Goal: Information Seeking & Learning: Learn about a topic

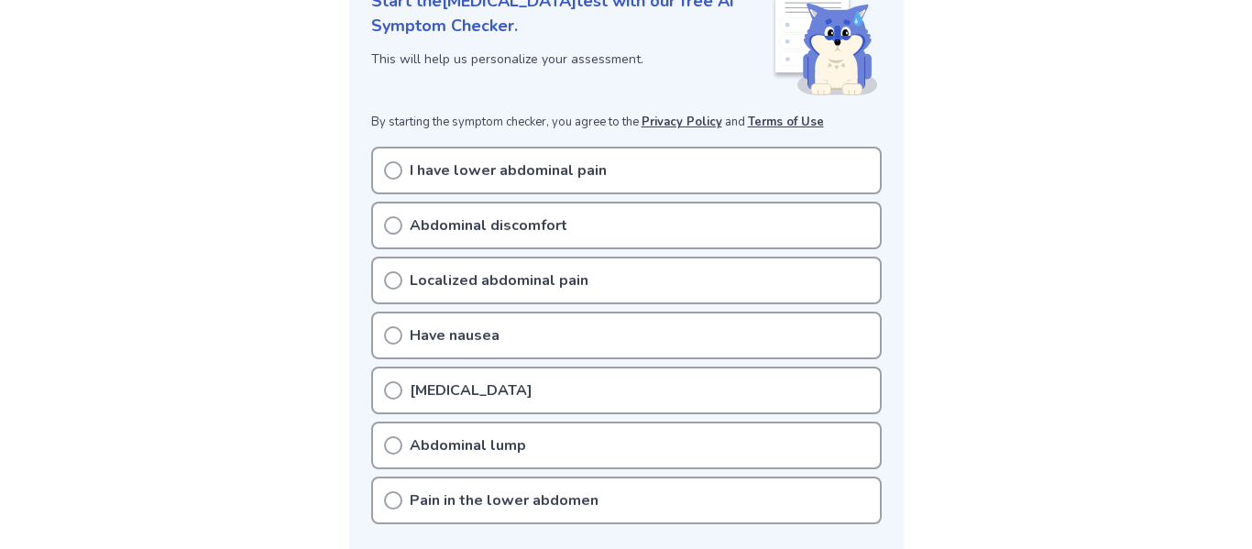
scroll to position [269, 0]
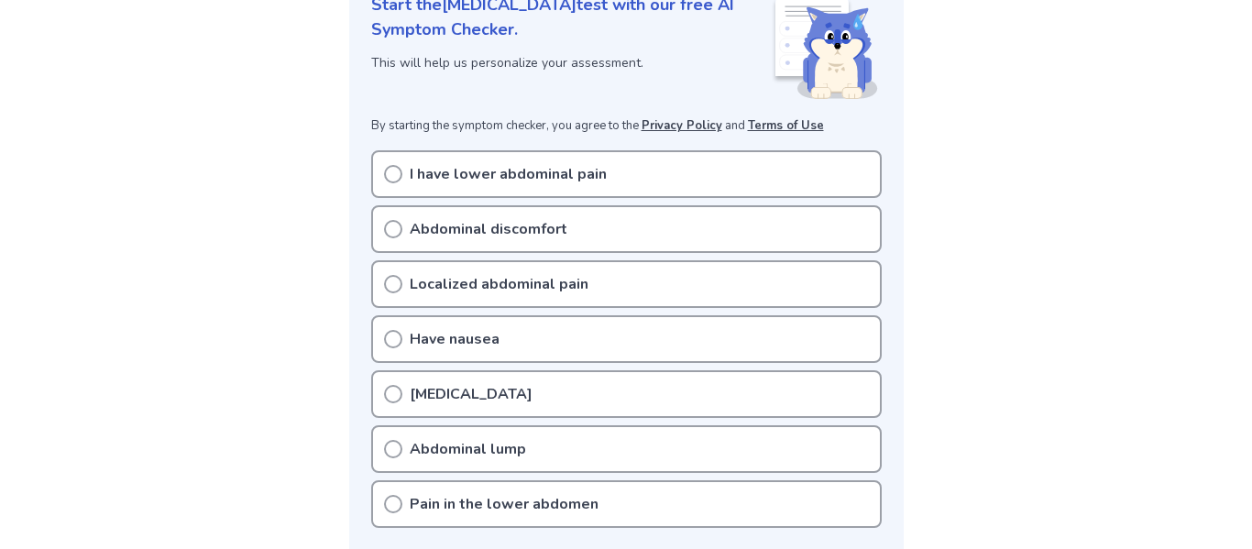
click at [422, 174] on p "I have lower abdominal pain" at bounding box center [508, 174] width 197 height 22
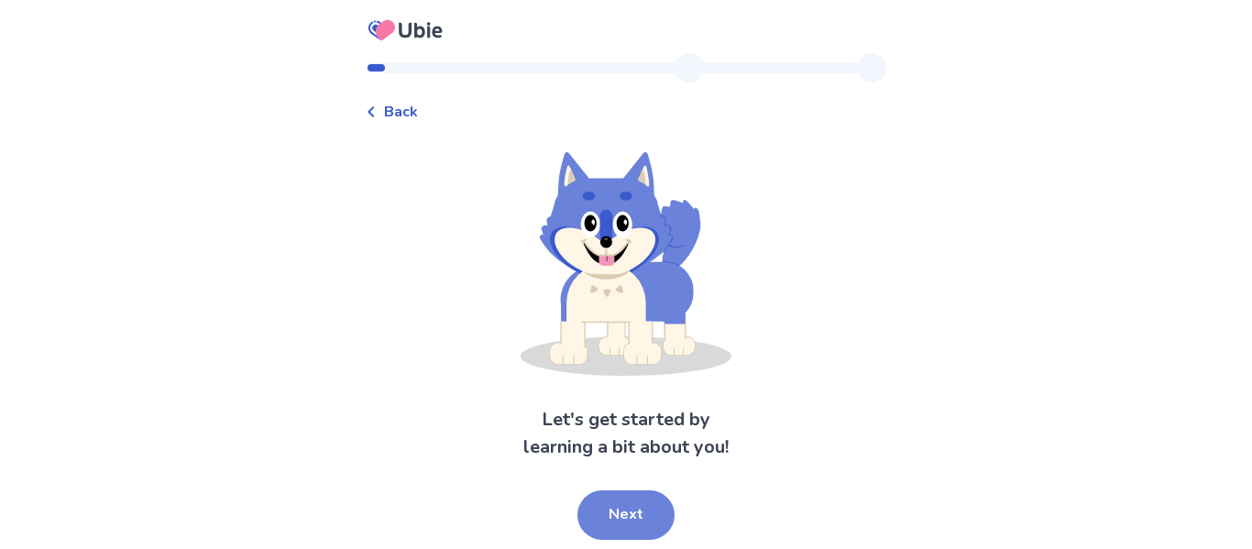
click at [630, 521] on button "Next" at bounding box center [626, 516] width 97 height 50
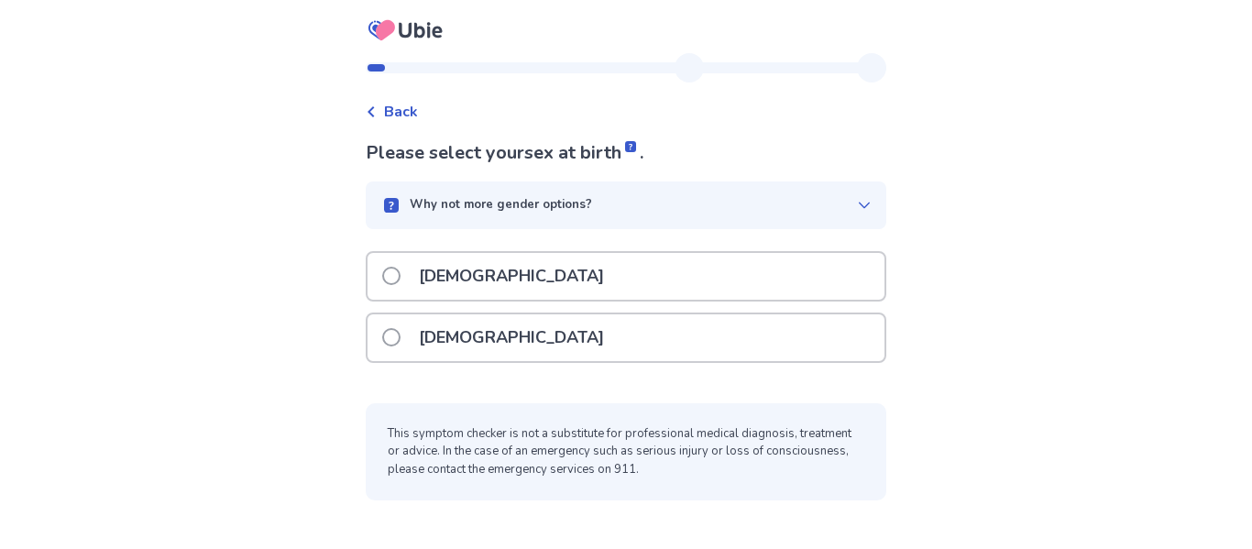
click at [485, 343] on p "Female" at bounding box center [511, 337] width 207 height 47
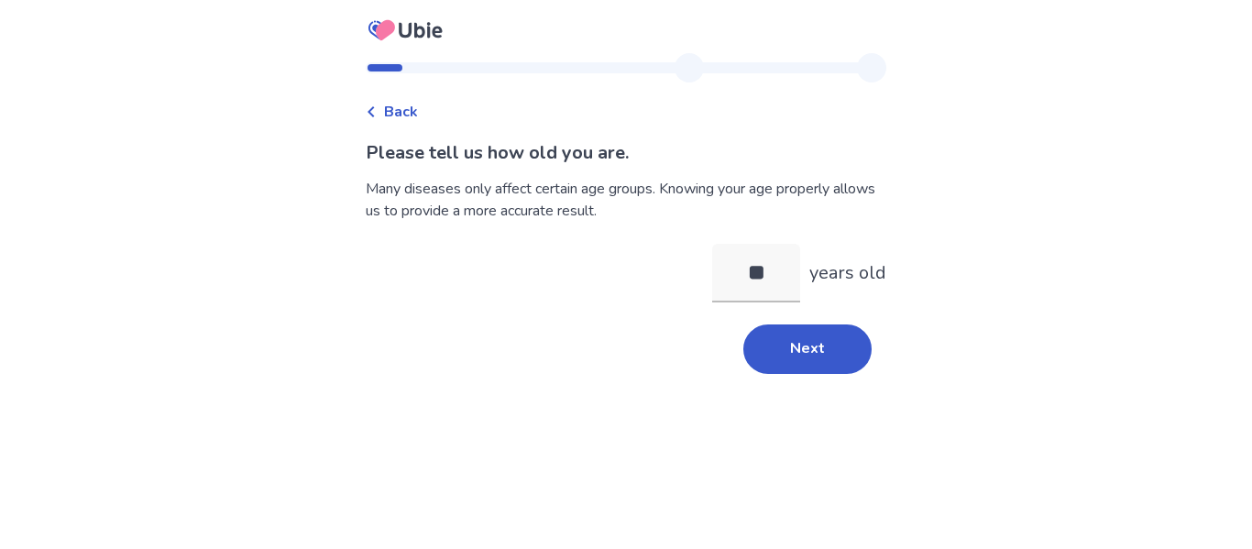
type input "**"
click at [838, 381] on div "Back Please tell us how old you are. Many diseases only affect certain age grou…" at bounding box center [626, 221] width 550 height 337
click at [815, 361] on button "Next" at bounding box center [808, 350] width 128 height 50
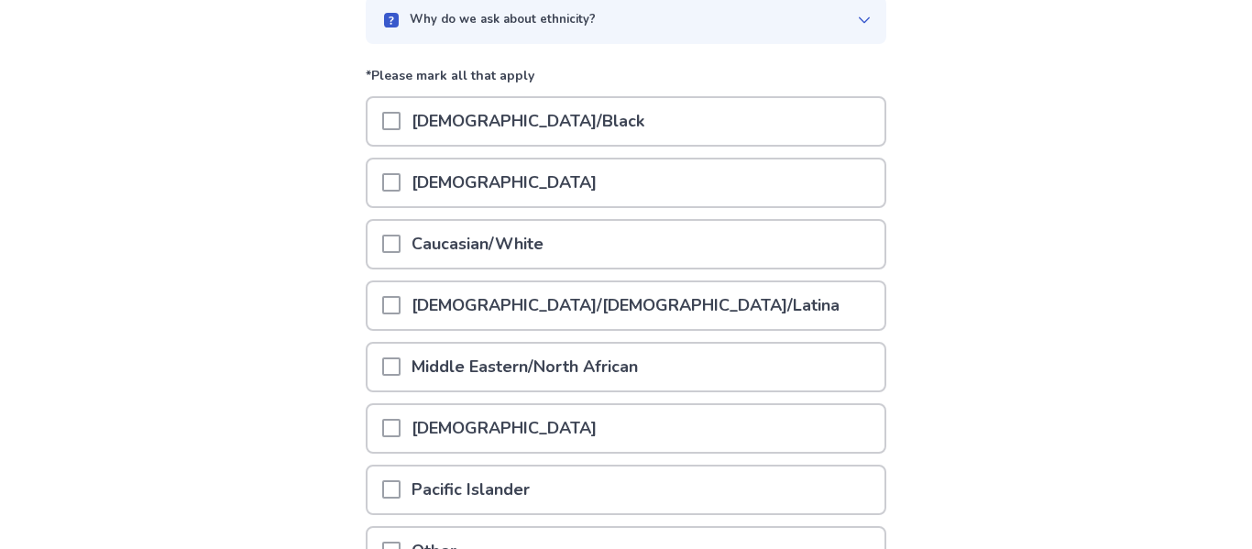
scroll to position [186, 0]
click at [529, 237] on p "Caucasian/White" at bounding box center [478, 243] width 154 height 47
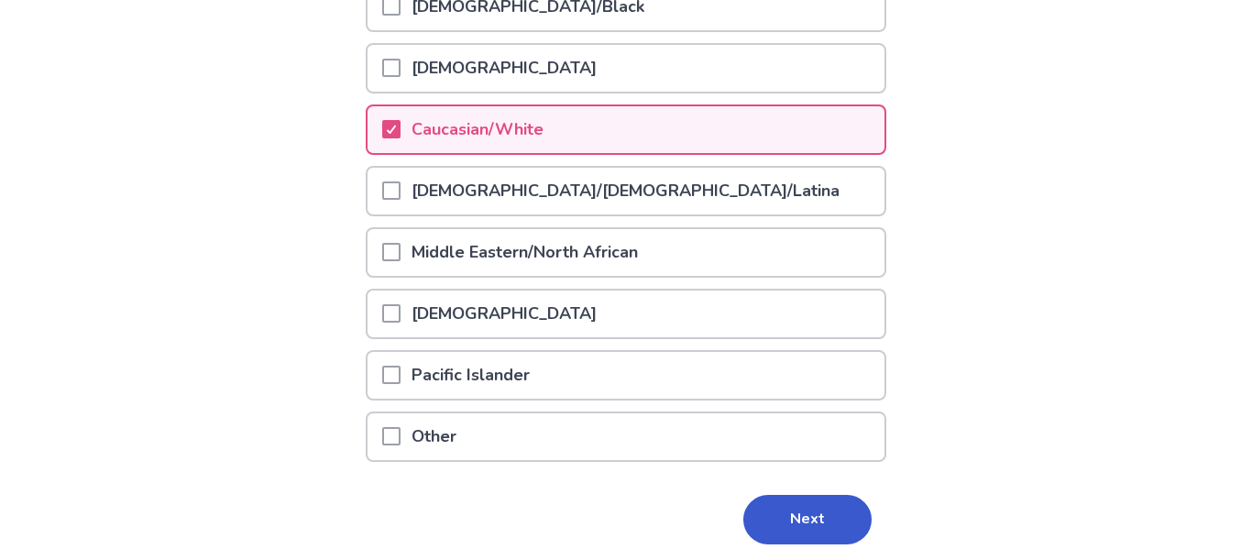
scroll to position [303, 0]
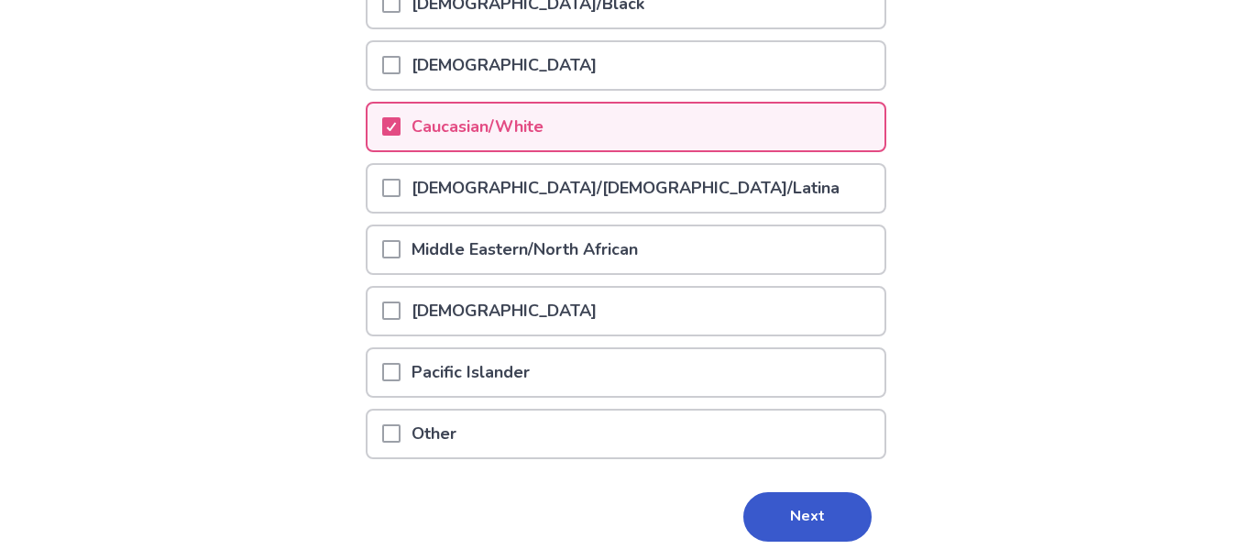
click at [458, 305] on p "Native American" at bounding box center [504, 311] width 207 height 47
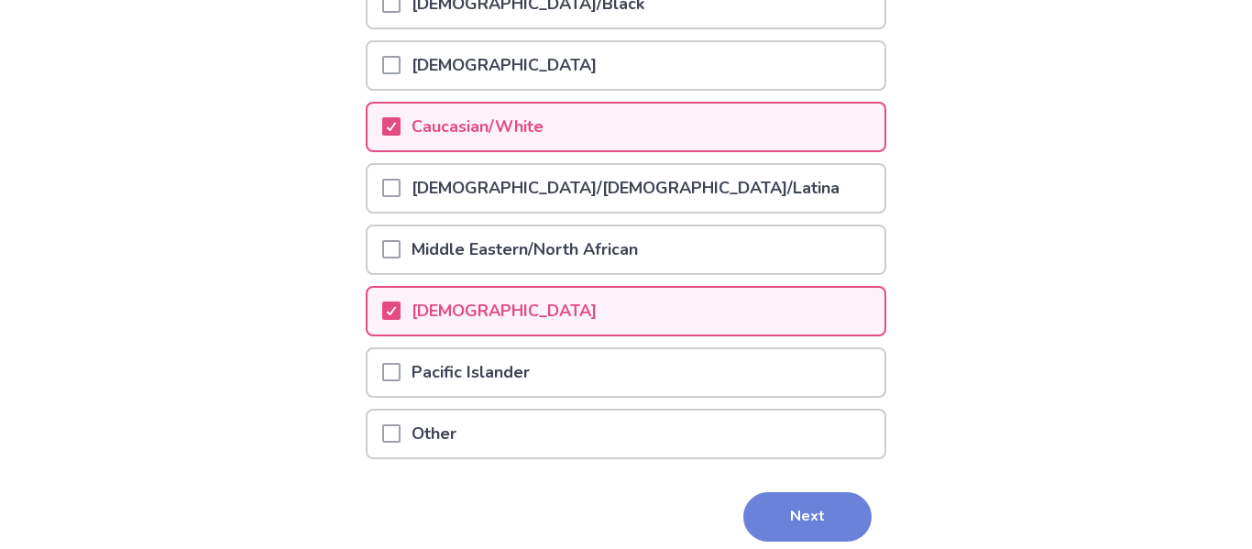
click at [785, 499] on button "Next" at bounding box center [808, 517] width 128 height 50
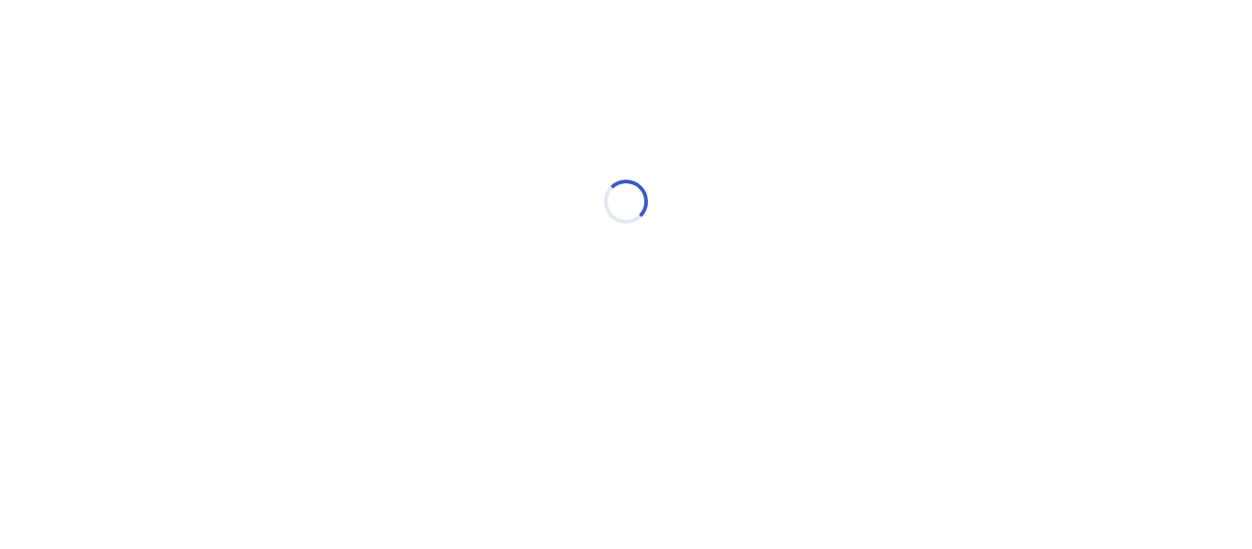
scroll to position [0, 0]
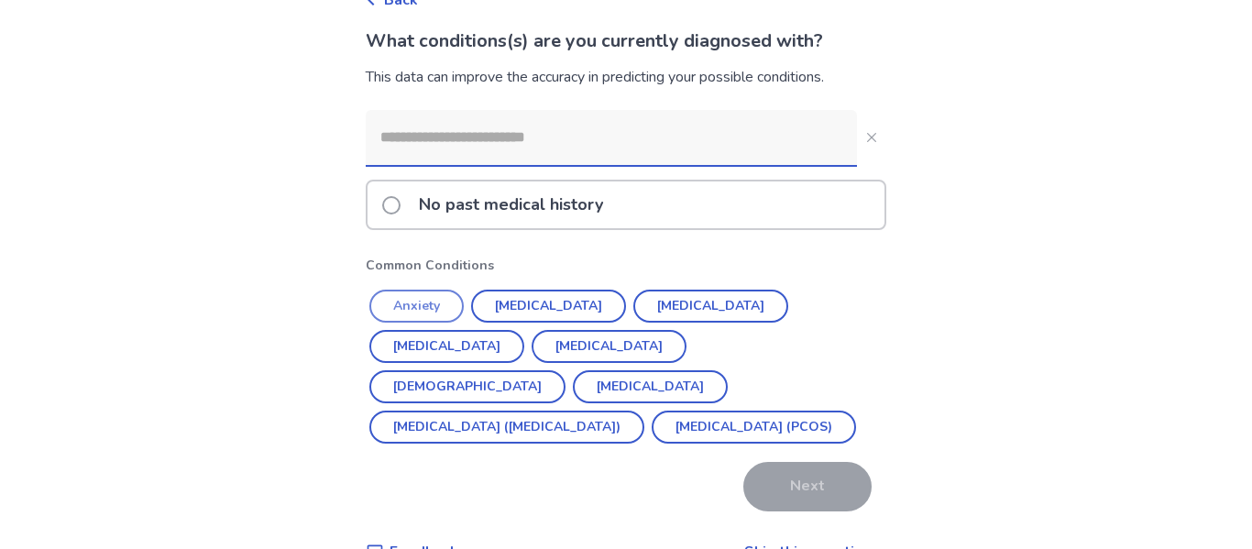
click at [420, 303] on button "Anxiety" at bounding box center [417, 306] width 94 height 33
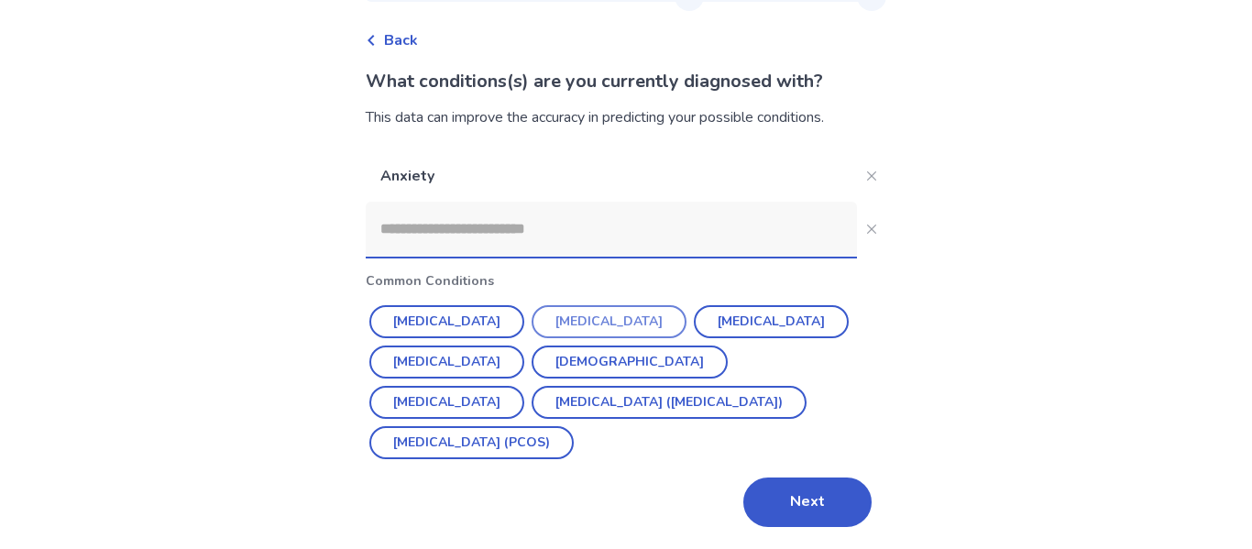
click at [583, 320] on button "Depression" at bounding box center [609, 321] width 155 height 33
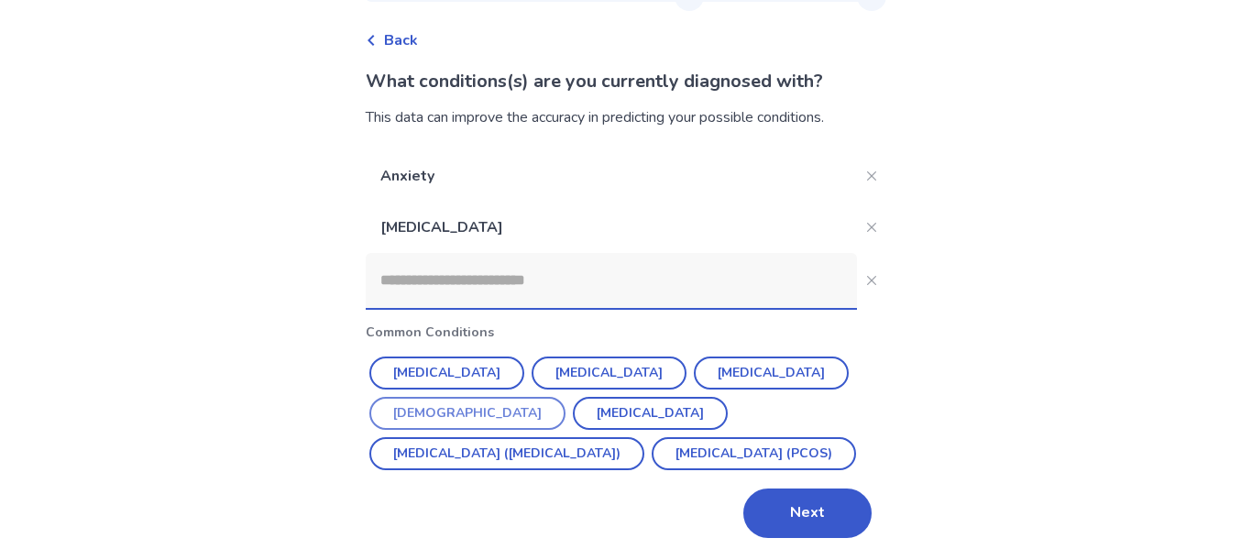
click at [566, 397] on button "Asthma" at bounding box center [468, 413] width 196 height 33
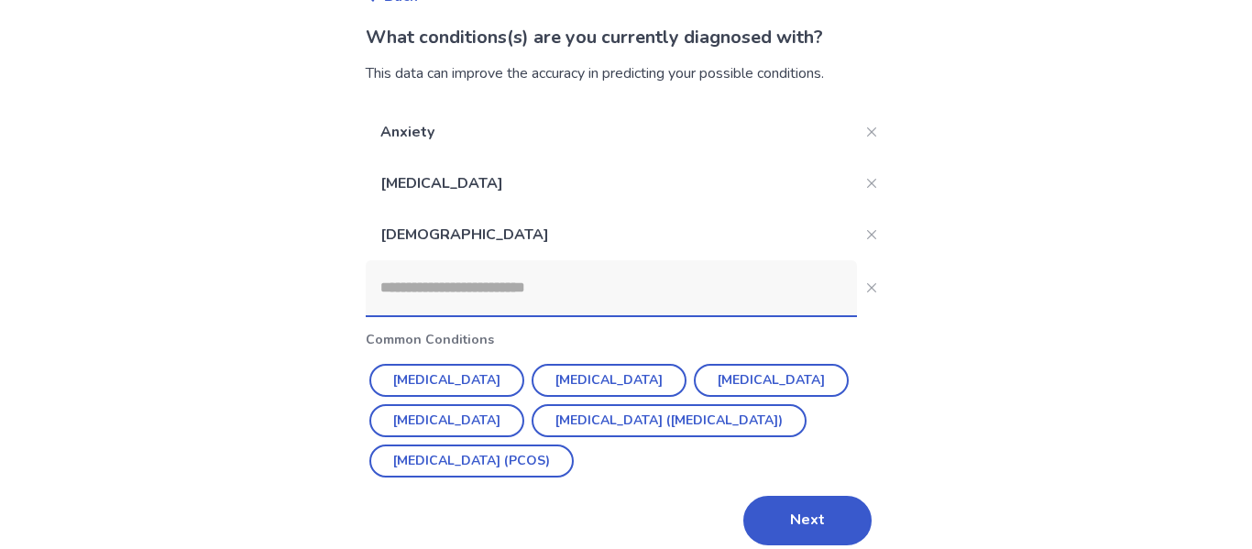
scroll to position [134, 0]
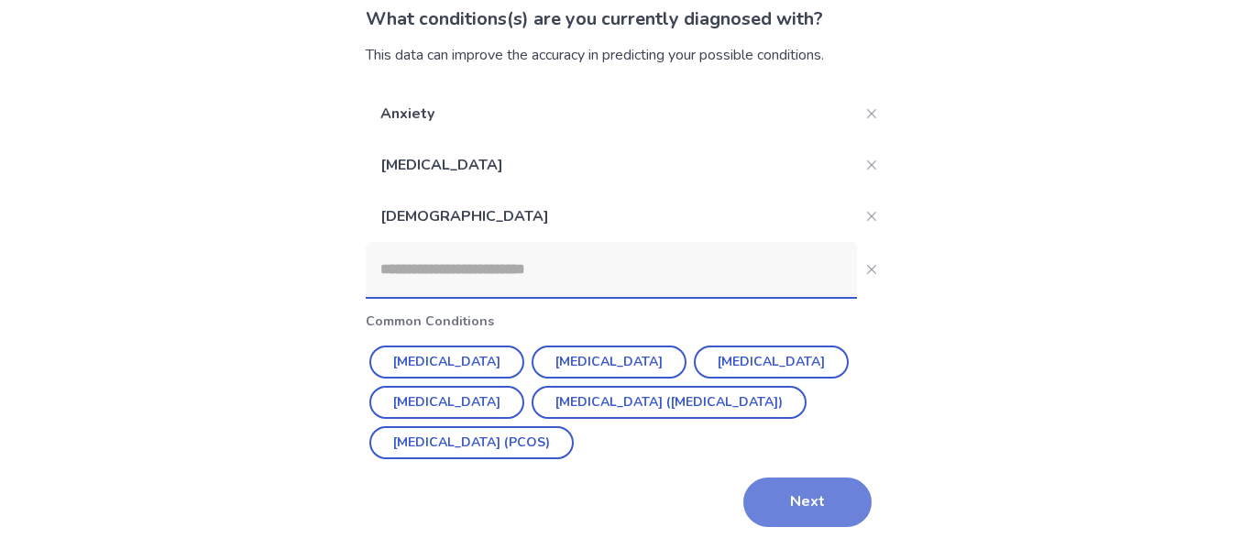
click at [787, 489] on button "Next" at bounding box center [808, 503] width 128 height 50
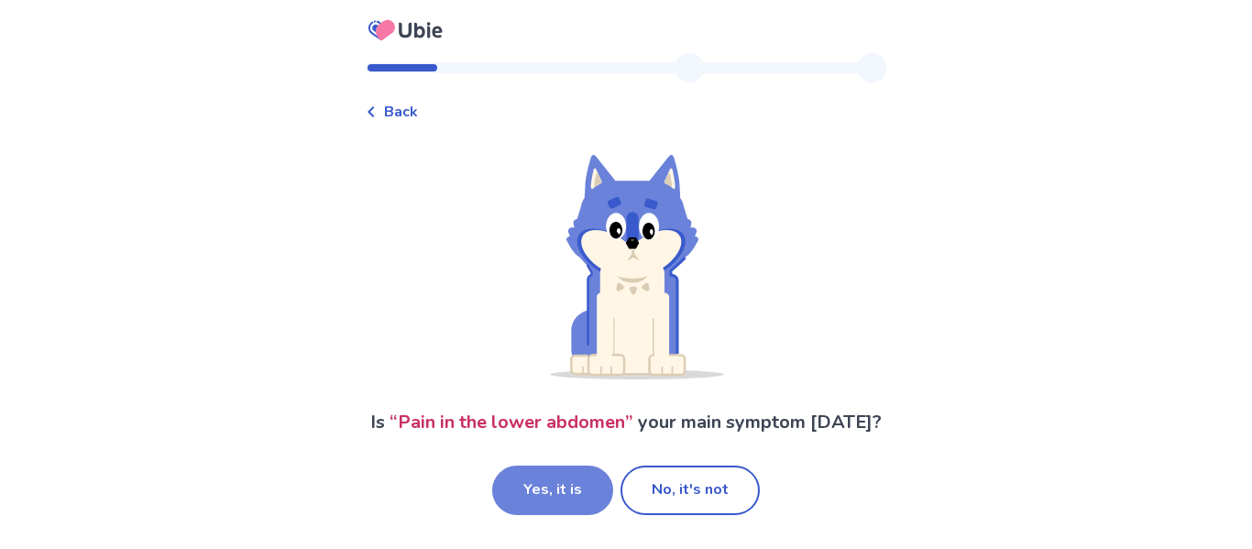
click at [590, 480] on button "Yes, it is" at bounding box center [552, 491] width 121 height 50
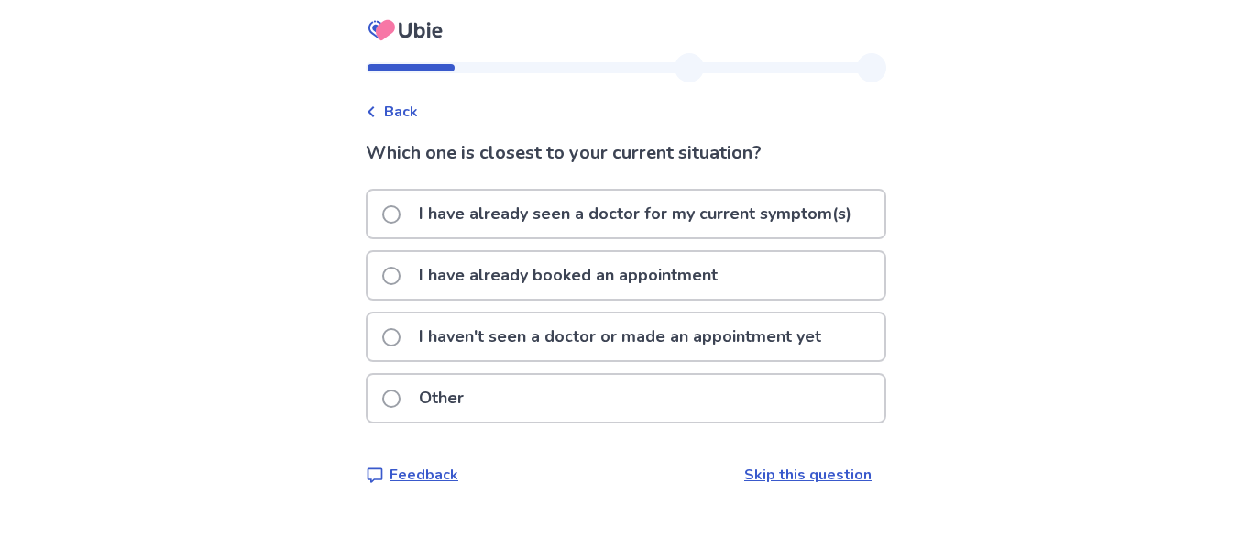
click at [495, 207] on p "I have already seen a doctor for my current symptom(s)" at bounding box center [635, 214] width 455 height 47
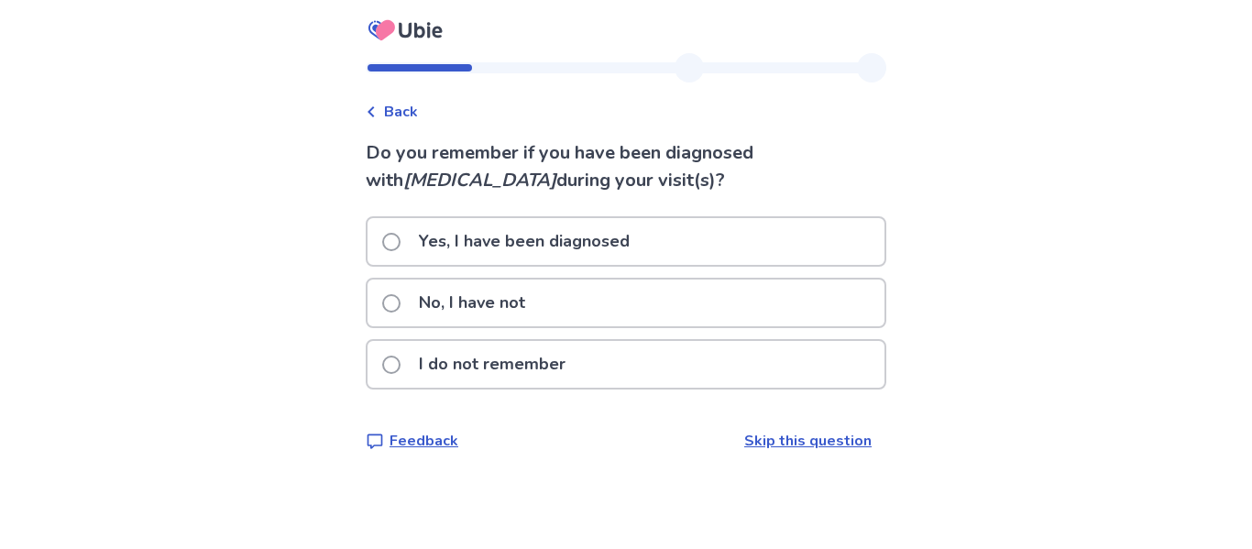
click at [516, 245] on p "Yes, I have been diagnosed" at bounding box center [524, 241] width 233 height 47
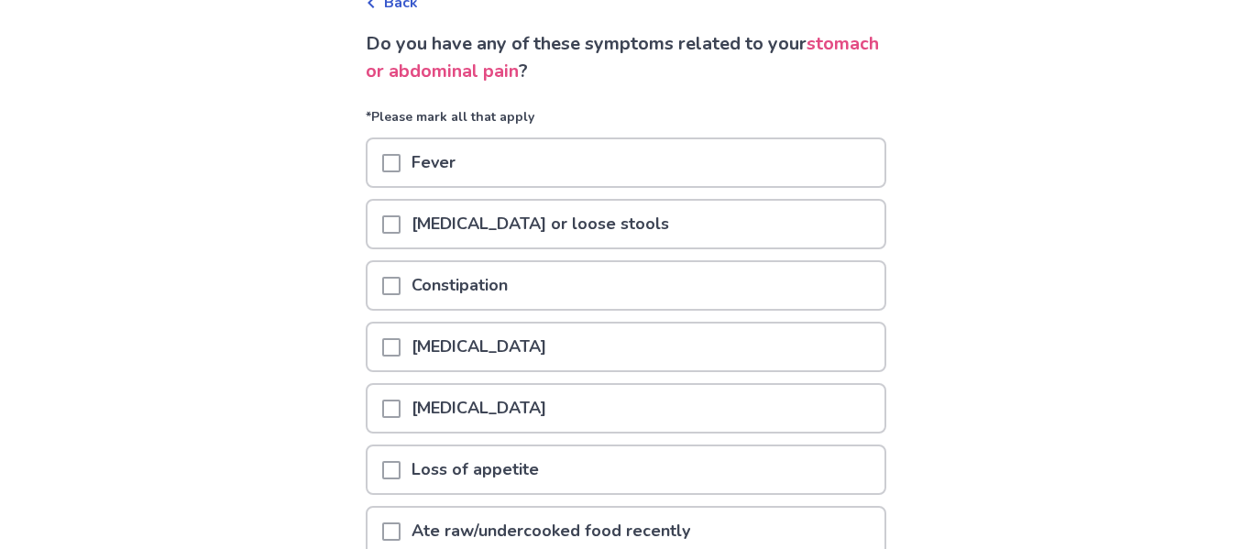
scroll to position [112, 0]
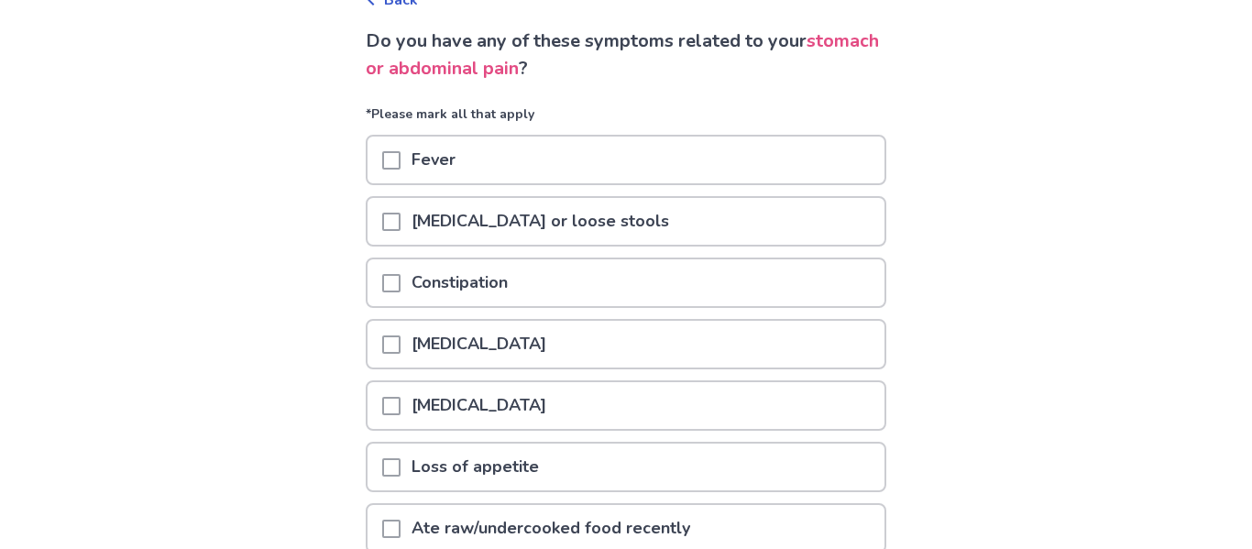
click at [398, 219] on span at bounding box center [391, 222] width 18 height 18
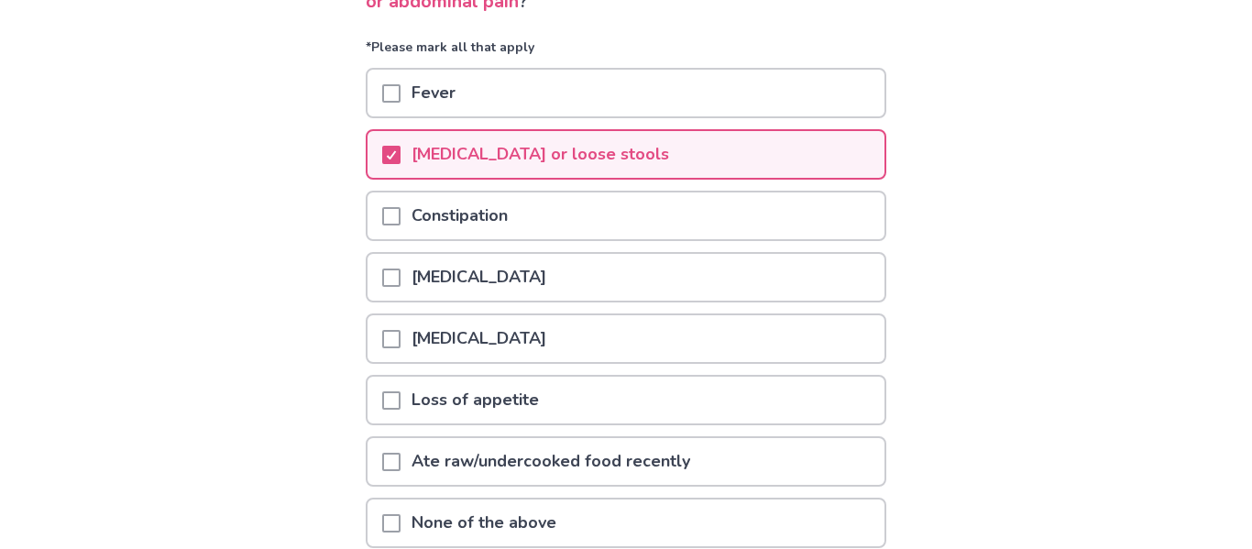
scroll to position [180, 0]
click at [398, 335] on span at bounding box center [391, 338] width 18 height 18
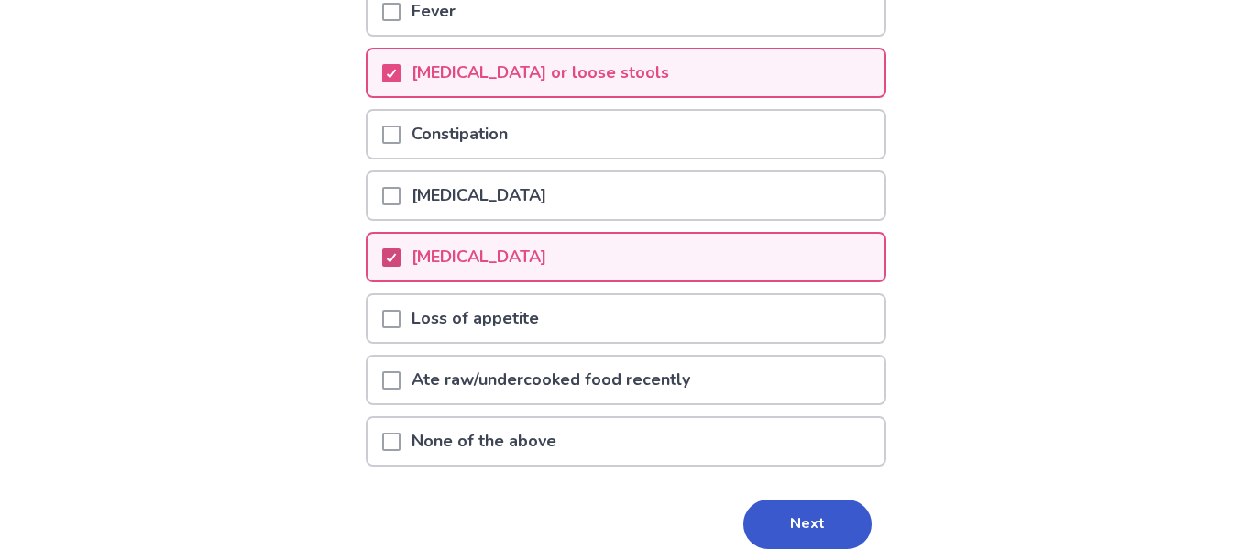
scroll to position [266, 0]
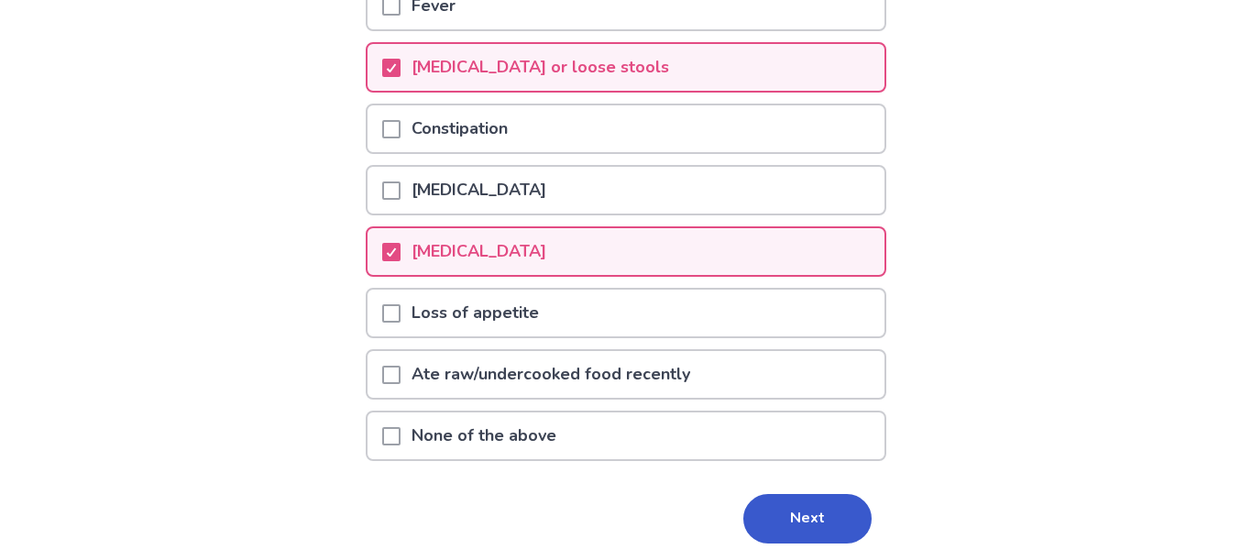
click at [392, 321] on span at bounding box center [391, 313] width 18 height 18
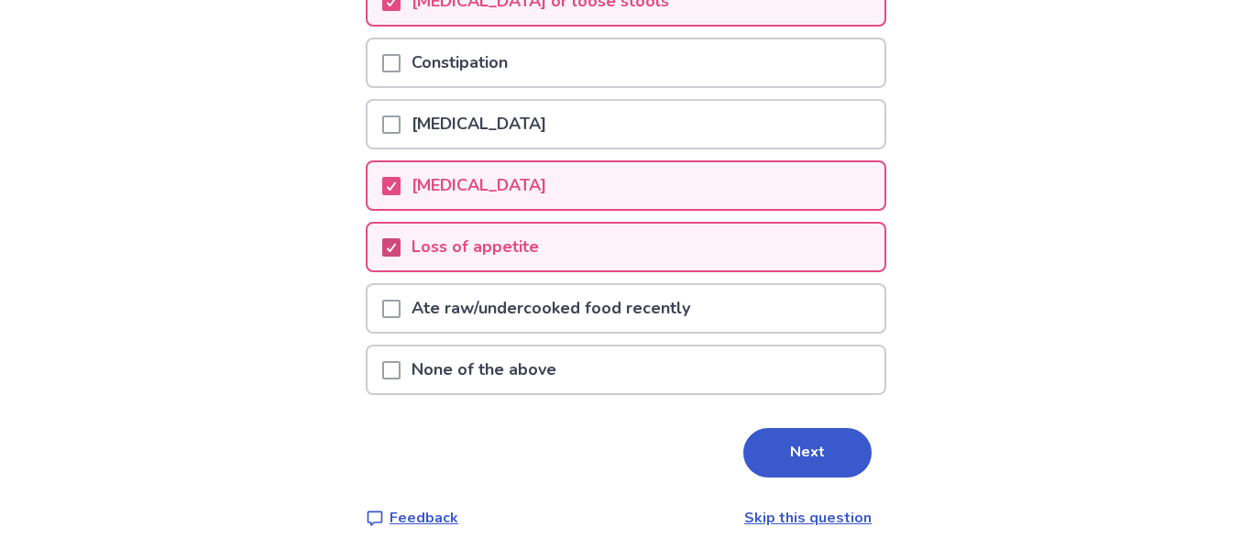
scroll to position [341, 0]
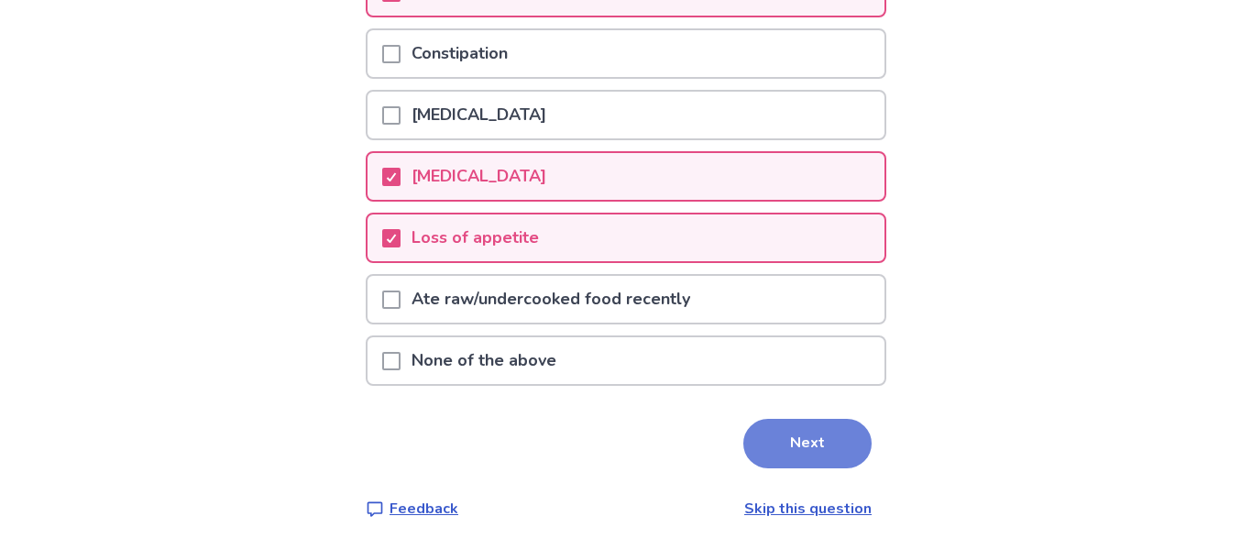
click at [751, 443] on button "Next" at bounding box center [808, 444] width 128 height 50
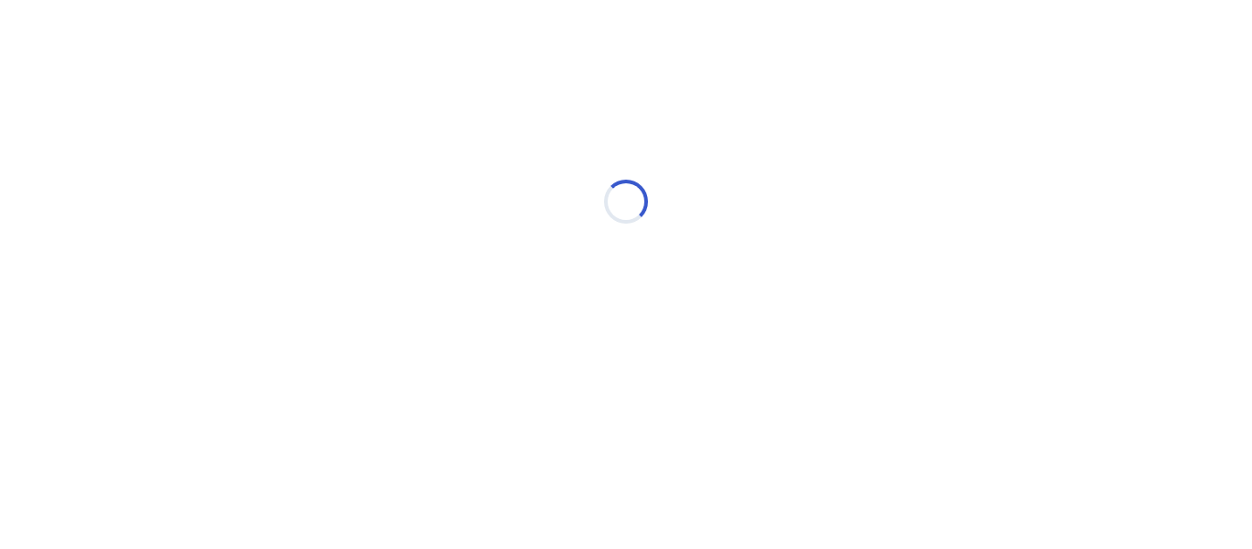
scroll to position [0, 0]
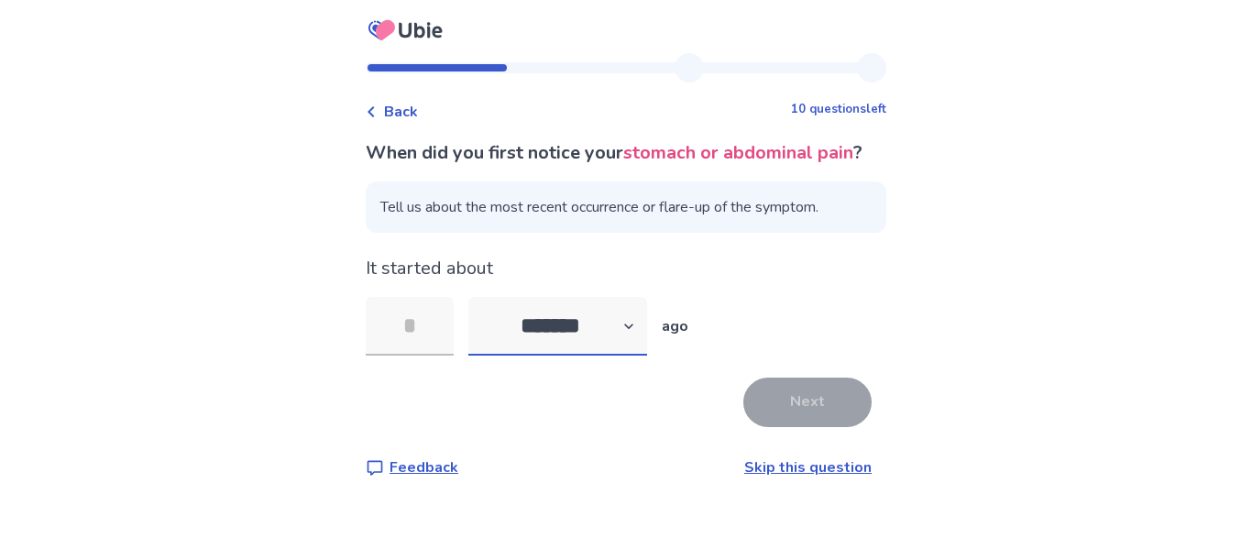
click at [535, 355] on select "******* ****** ******* ******** *******" at bounding box center [558, 326] width 179 height 59
select select "*"
click at [480, 325] on select "******* ****** ******* ******** *******" at bounding box center [558, 326] width 179 height 59
click at [454, 346] on input "tel" at bounding box center [410, 326] width 88 height 59
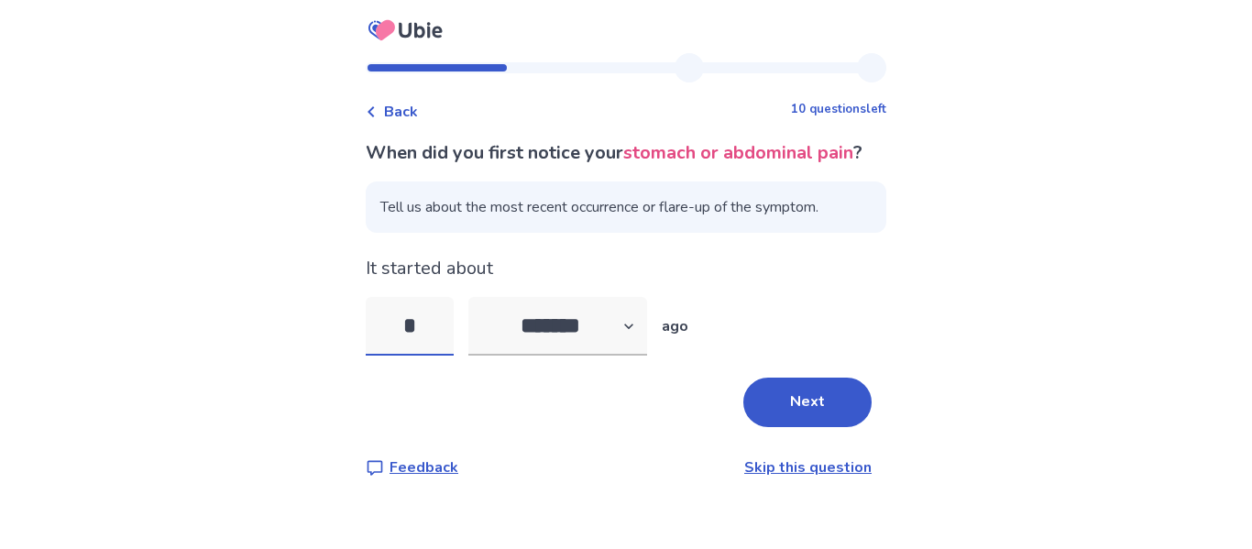
type input "*"
click at [772, 399] on div "When did you first notice your stomach or abdominal pain ? Tell us about the mo…" at bounding box center [626, 308] width 521 height 339
click at [778, 408] on button "Next" at bounding box center [808, 403] width 128 height 50
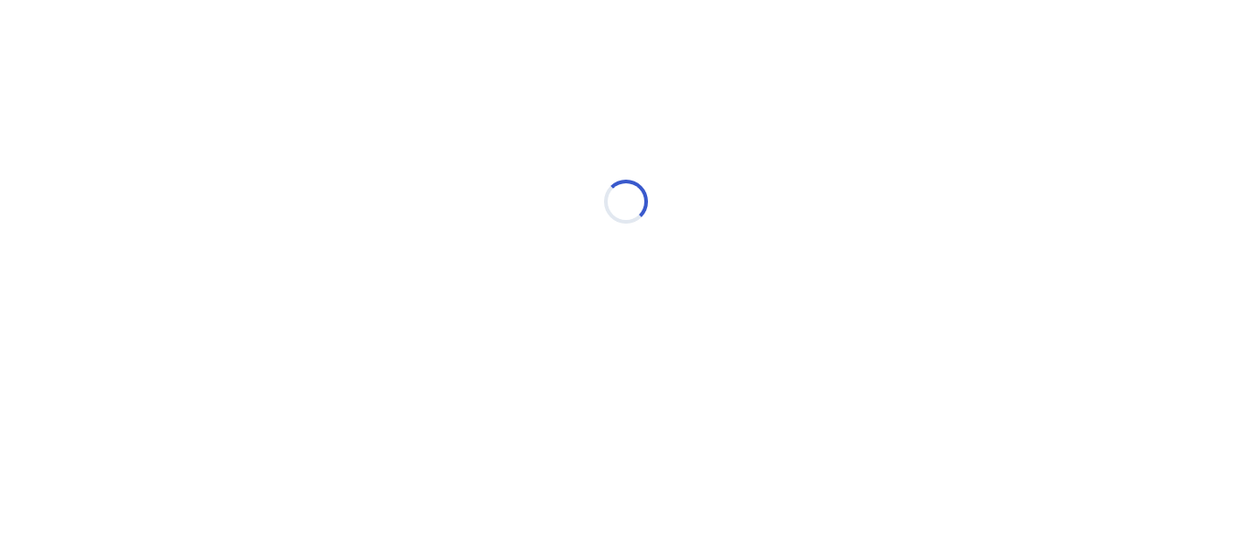
select select "*"
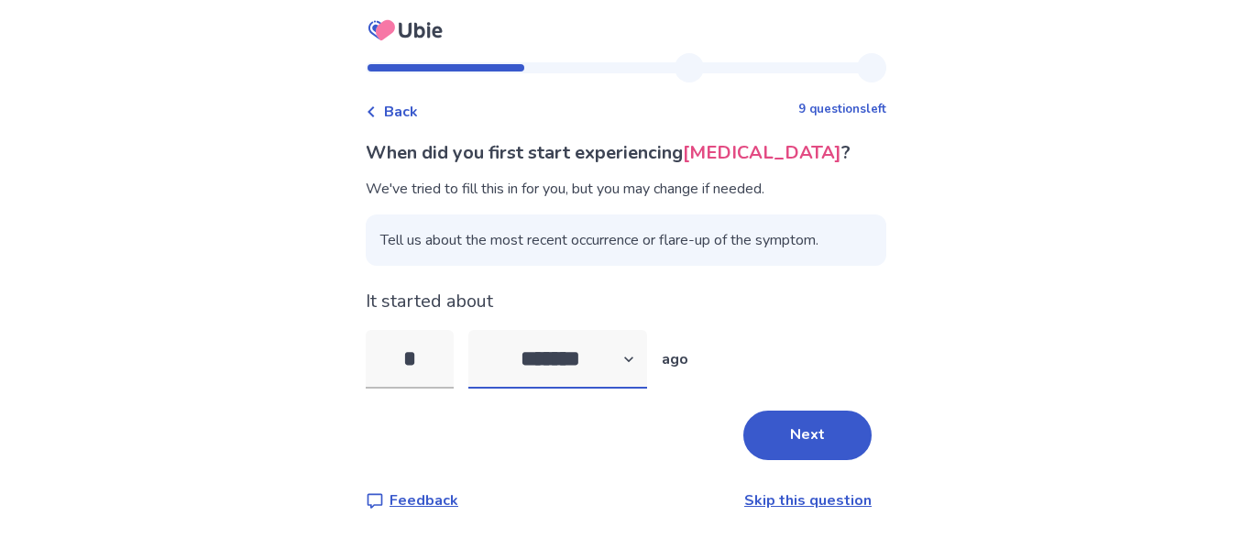
click at [624, 364] on select "******* ****** ******* ******** *******" at bounding box center [558, 359] width 179 height 59
